Goal: Navigation & Orientation: Find specific page/section

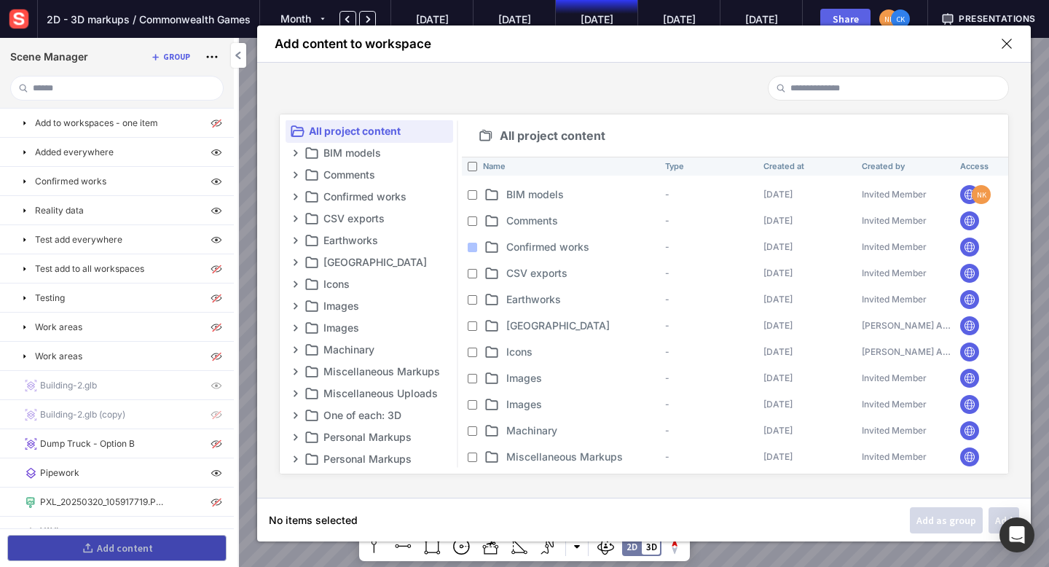
click at [20, 15] on img at bounding box center [19, 19] width 26 height 26
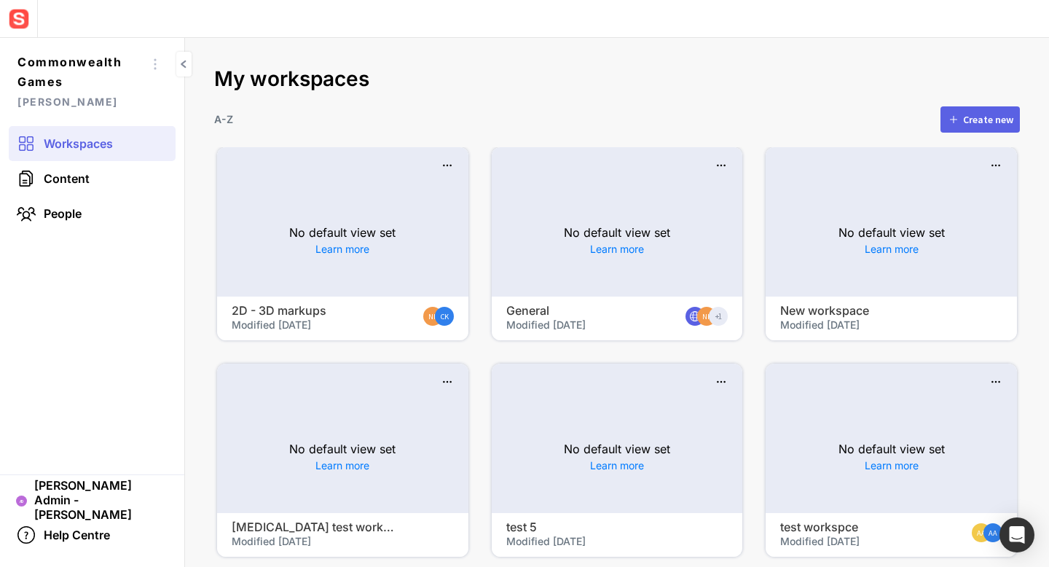
click at [541, 249] on div "No default view set Learn more" at bounding box center [617, 240] width 251 height 112
